Goal: Task Accomplishment & Management: Complete application form

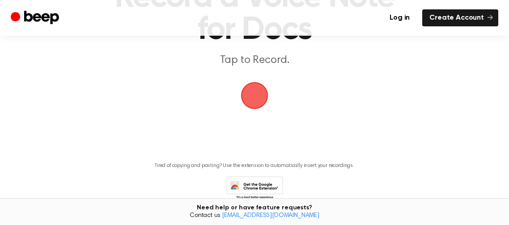
scroll to position [92, 0]
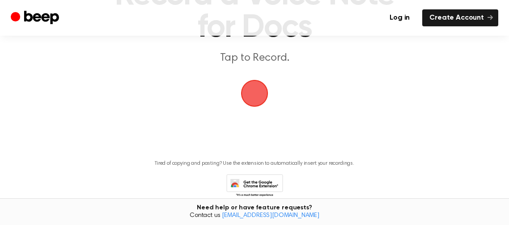
click at [263, 95] on span "button" at bounding box center [254, 93] width 25 height 25
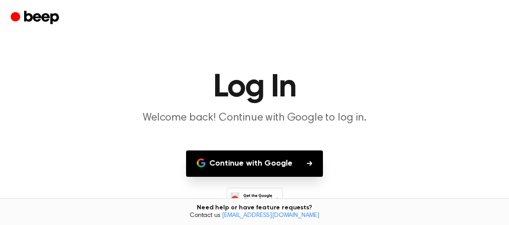
click at [283, 118] on p "Welcome back! Continue with Google to log in." at bounding box center [254, 118] width 343 height 15
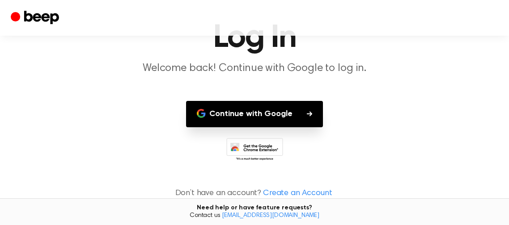
click at [284, 116] on button "Continue with Google" at bounding box center [254, 114] width 137 height 26
click at [136, 70] on p "Welcome back! Continue with Google to log in." at bounding box center [254, 68] width 343 height 15
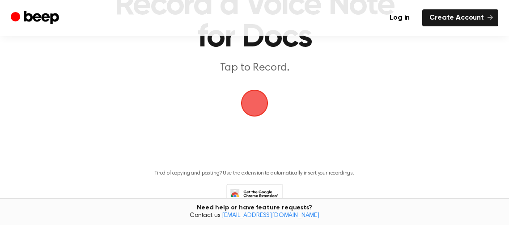
scroll to position [87, 0]
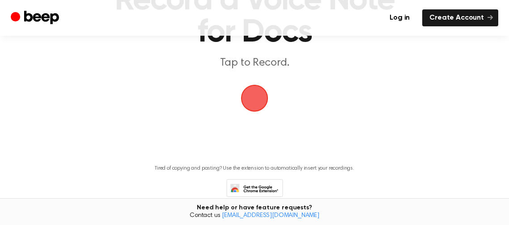
click at [256, 97] on span "button" at bounding box center [254, 98] width 25 height 25
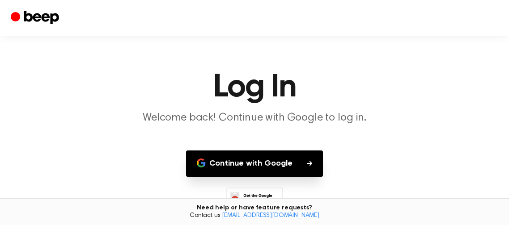
scroll to position [50, 0]
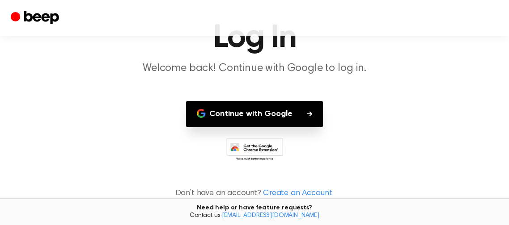
click at [227, 194] on p "Don’t have an account? Create an Account" at bounding box center [254, 194] width 487 height 12
click at [305, 192] on link "Create an Account" at bounding box center [297, 194] width 69 height 12
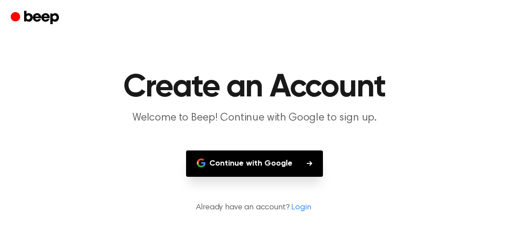
scroll to position [15, 0]
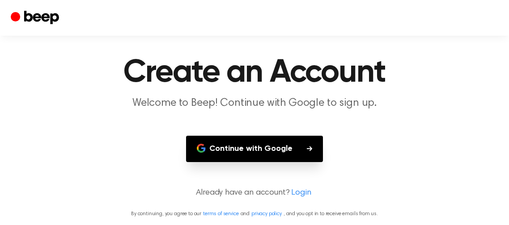
click at [292, 146] on button "Continue with Google" at bounding box center [254, 149] width 137 height 26
click at [390, 171] on main "Create an Account Welcome to Beep! Continue with Google to sign up. Continue wi…" at bounding box center [254, 105] width 509 height 240
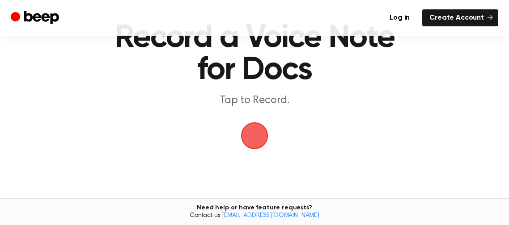
scroll to position [87, 0]
